Goal: Register for event/course

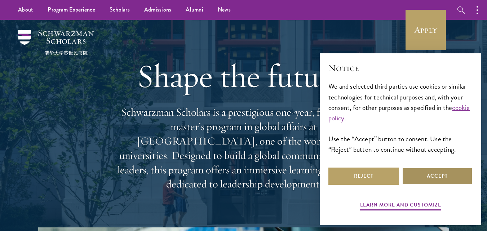
click at [443, 171] on button "Accept" at bounding box center [437, 176] width 71 height 17
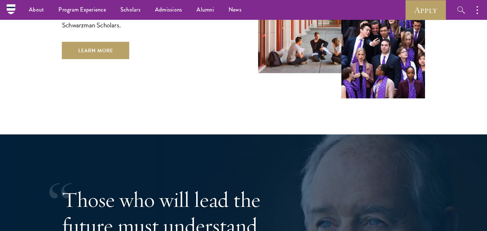
scroll to position [1086, 0]
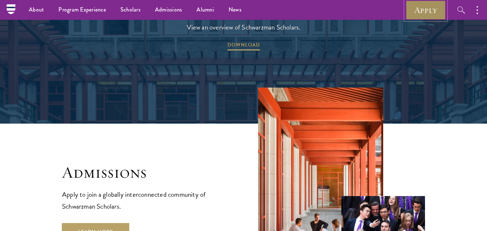
click at [429, 14] on link "Apply" at bounding box center [425, 10] width 40 height 20
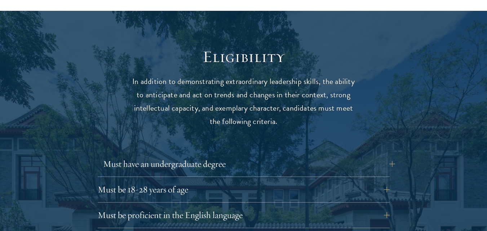
scroll to position [973, 0]
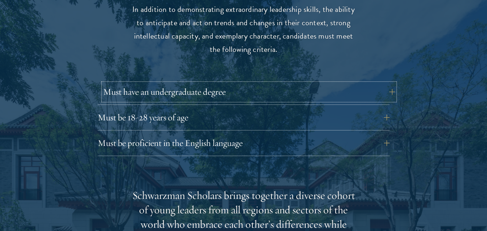
click at [205, 83] on button "Must have an undergraduate degree" at bounding box center [249, 91] width 292 height 17
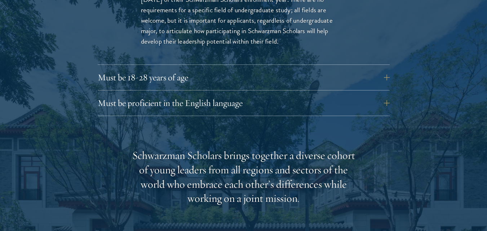
scroll to position [1117, 0]
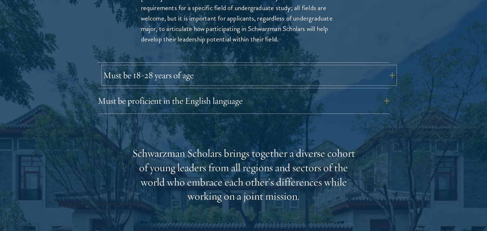
click at [203, 67] on button "Must be 18-28 years of age" at bounding box center [249, 75] width 292 height 17
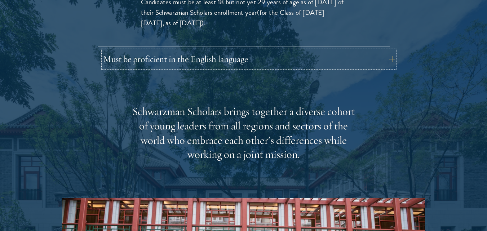
click at [219, 50] on button "Must be proficient in the English language" at bounding box center [249, 58] width 292 height 17
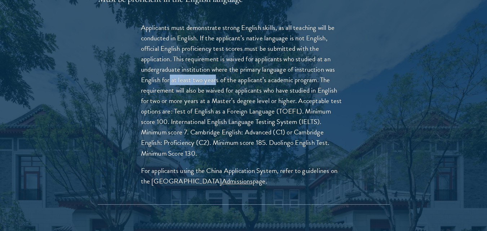
drag, startPoint x: 169, startPoint y: 68, endPoint x: 241, endPoint y: 93, distance: 76.2
click at [217, 69] on p "Applicants must demonstrate strong English skills, as all teaching will be cond…" at bounding box center [243, 90] width 205 height 136
drag, startPoint x: 245, startPoint y: 45, endPoint x: 234, endPoint y: 45, distance: 10.8
click at [234, 45] on p "Applicants must demonstrate strong English skills, as all teaching will be cond…" at bounding box center [243, 90] width 205 height 136
click at [221, 58] on p "Applicants must demonstrate strong English skills, as all teaching will be cond…" at bounding box center [243, 90] width 205 height 136
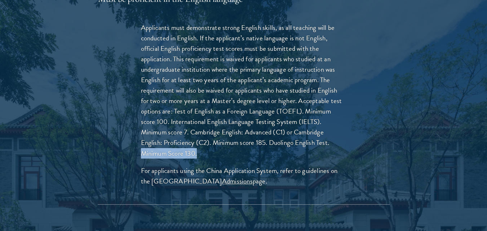
drag, startPoint x: 200, startPoint y: 137, endPoint x: 142, endPoint y: 143, distance: 58.7
click at [142, 143] on p "Applicants must demonstrate strong English skills, as all teaching will be cond…" at bounding box center [243, 90] width 205 height 136
click at [188, 140] on p "Applicants must demonstrate strong English skills, as all teaching will be cond…" at bounding box center [243, 90] width 205 height 136
click at [191, 139] on p "Applicants must demonstrate strong English skills, as all teaching will be cond…" at bounding box center [243, 90] width 205 height 136
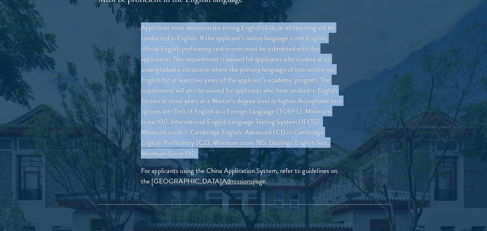
click at [191, 139] on p "Applicants must demonstrate strong English skills, as all teaching will be cond…" at bounding box center [243, 90] width 205 height 136
click at [191, 140] on p "Applicants must demonstrate strong English skills, as all teaching will be cond…" at bounding box center [243, 90] width 205 height 136
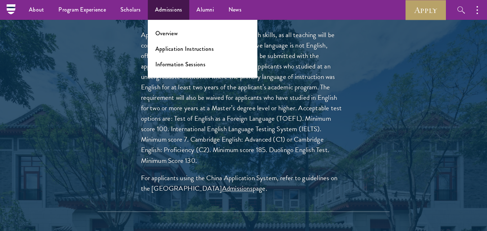
scroll to position [1081, 0]
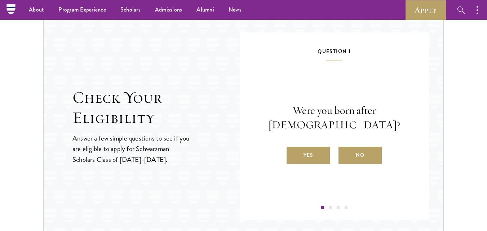
scroll to position [762, 0]
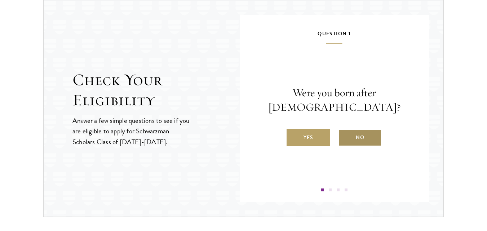
click at [358, 140] on label "No" at bounding box center [359, 137] width 43 height 17
click at [345, 136] on input "No" at bounding box center [341, 133] width 6 height 6
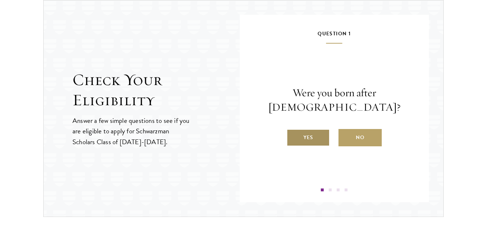
click at [318, 134] on label "Yes" at bounding box center [307, 137] width 43 height 17
click at [293, 134] on input "Yes" at bounding box center [289, 133] width 6 height 6
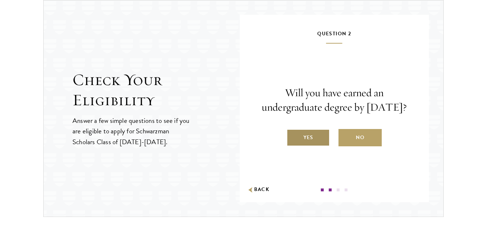
click at [312, 146] on label "Yes" at bounding box center [307, 137] width 43 height 17
click at [293, 136] on input "Yes" at bounding box center [289, 133] width 6 height 6
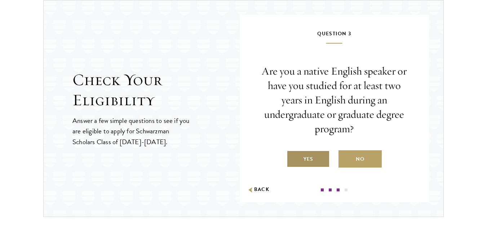
click at [314, 164] on label "Yes" at bounding box center [307, 158] width 43 height 17
click at [293, 158] on input "Yes" at bounding box center [289, 154] width 6 height 6
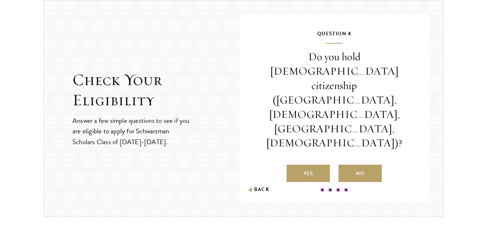
click at [357, 165] on label "No" at bounding box center [359, 173] width 43 height 17
click at [345, 166] on input "No" at bounding box center [341, 169] width 6 height 6
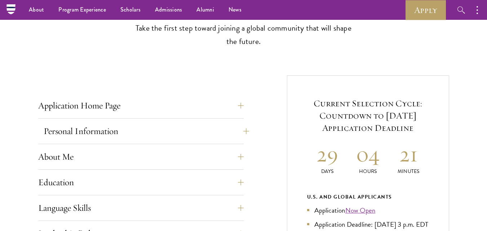
scroll to position [36, 0]
